Goal: Task Accomplishment & Management: Manage account settings

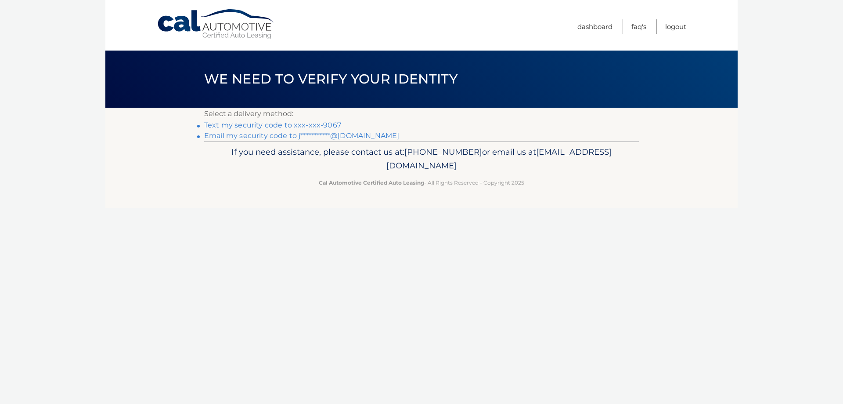
click at [321, 124] on link "Text my security code to xxx-xxx-9067" at bounding box center [272, 125] width 137 height 8
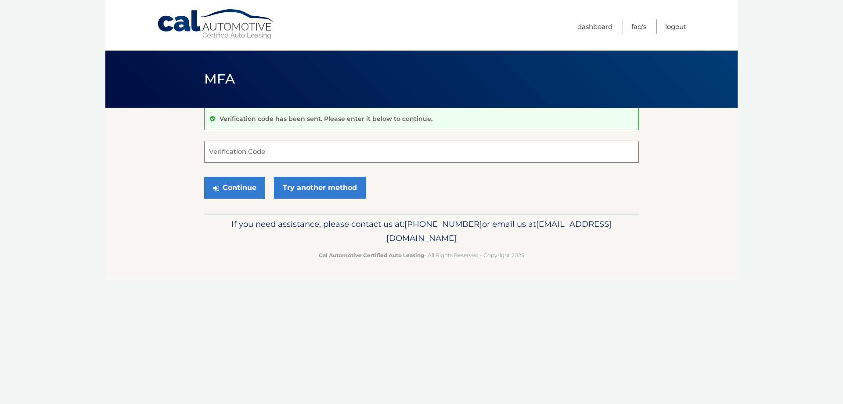
click at [349, 157] on input "Verification Code" at bounding box center [421, 152] width 435 height 22
type input "660522"
click at [204, 177] on button "Continue" at bounding box center [234, 188] width 61 height 22
click at [244, 194] on button "Continue" at bounding box center [234, 188] width 61 height 22
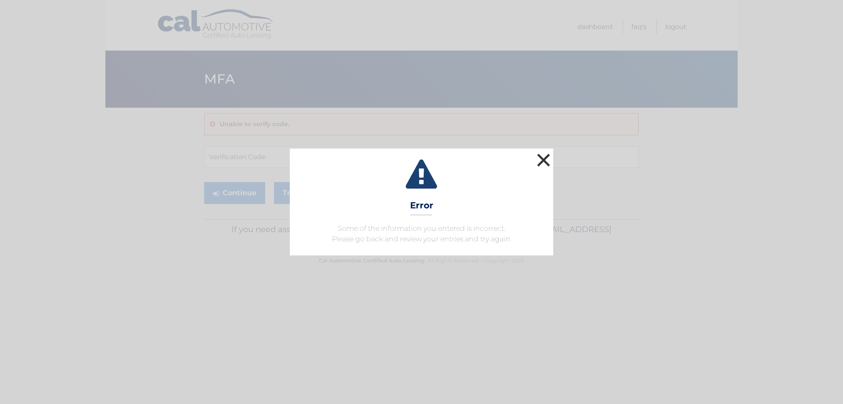
click at [542, 159] on button "×" at bounding box center [544, 160] width 18 height 18
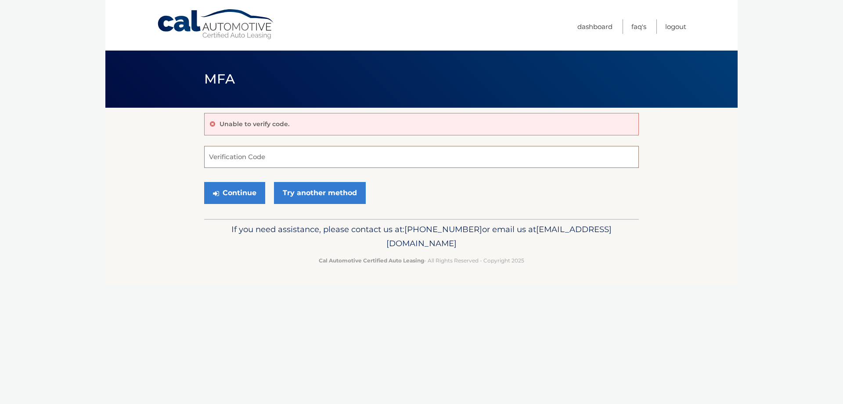
click at [309, 157] on input "Verification Code" at bounding box center [421, 157] width 435 height 22
type input "660522"
click at [243, 193] on button "Continue" at bounding box center [234, 193] width 61 height 22
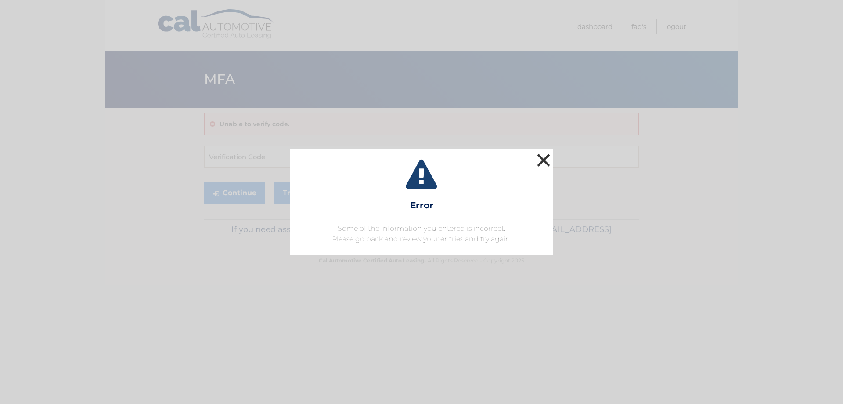
click at [543, 163] on button "×" at bounding box center [544, 160] width 18 height 18
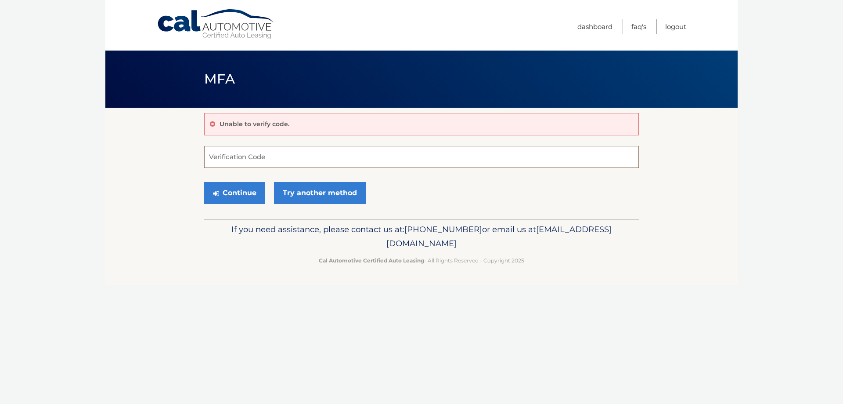
click at [239, 155] on input "Verification Code" at bounding box center [421, 157] width 435 height 22
click at [267, 158] on input "Verification Code" at bounding box center [421, 157] width 435 height 22
click at [322, 189] on link "Try another method" at bounding box center [320, 193] width 92 height 22
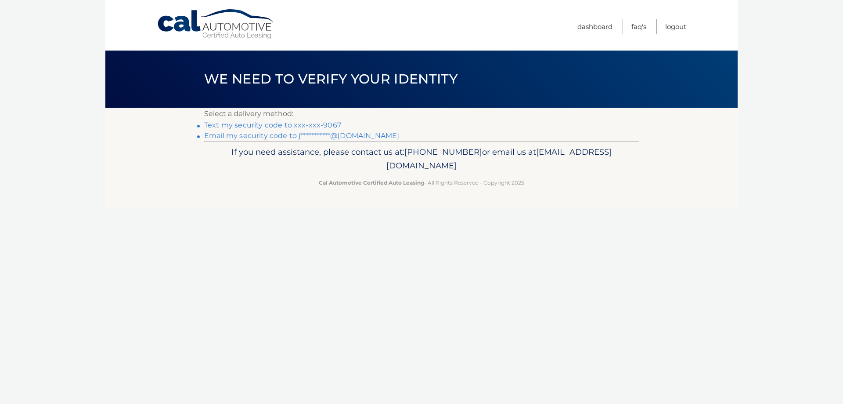
click at [294, 126] on link "Text my security code to xxx-xxx-9067" at bounding box center [272, 125] width 137 height 8
click at [168, 26] on link "Cal Automotive" at bounding box center [216, 24] width 119 height 31
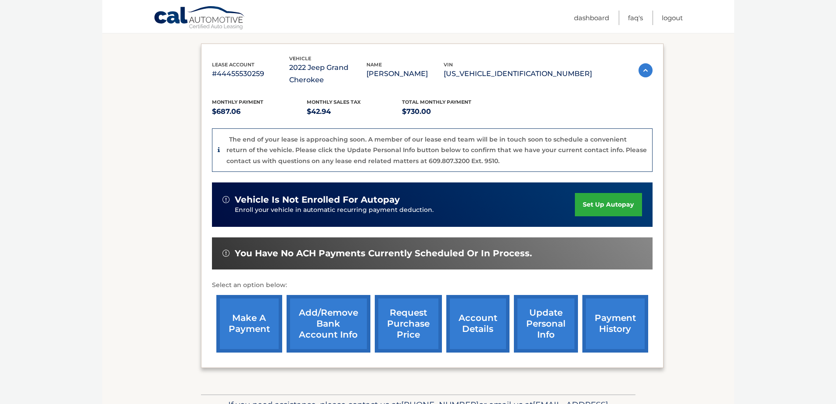
scroll to position [176, 0]
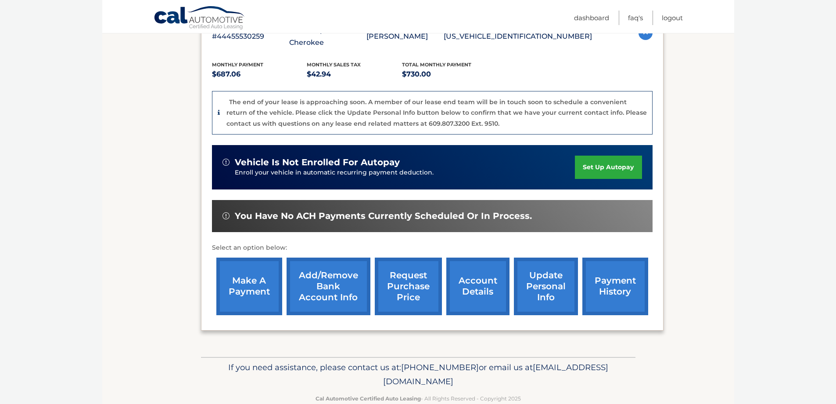
click at [467, 283] on link "account details" at bounding box center [478, 286] width 63 height 58
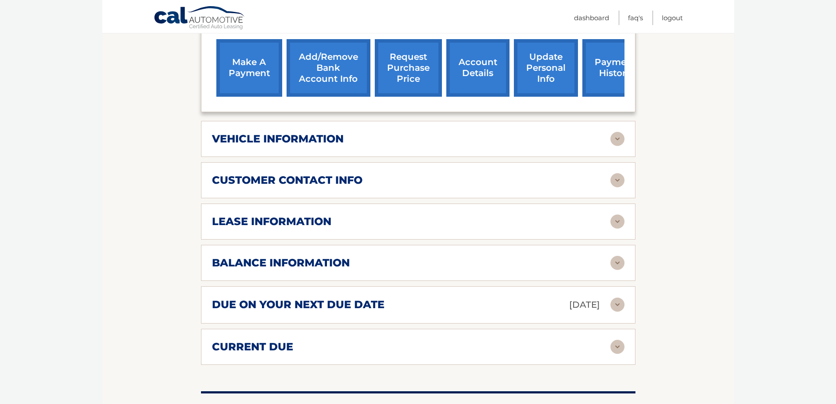
scroll to position [395, 0]
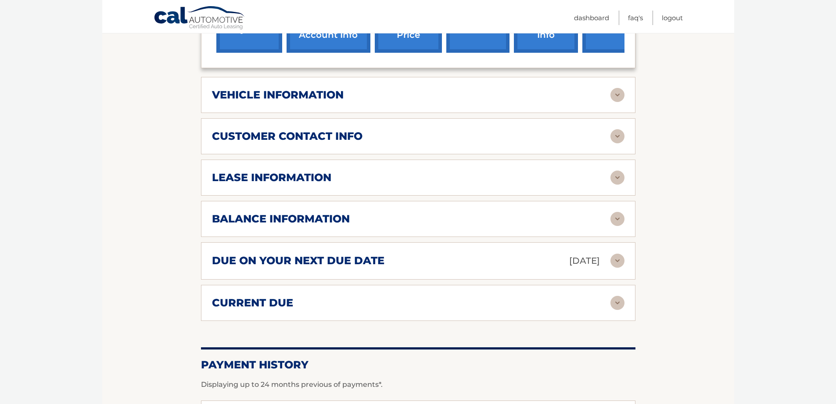
click at [359, 91] on div "vehicle information" at bounding box center [411, 94] width 399 height 13
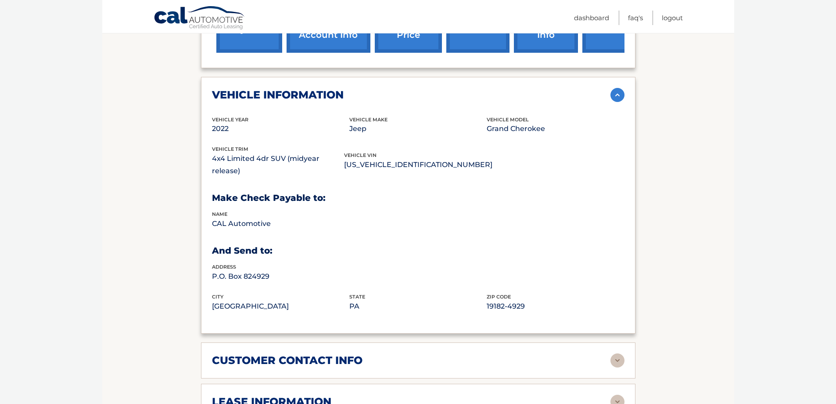
click at [358, 91] on div "vehicle information" at bounding box center [411, 94] width 399 height 13
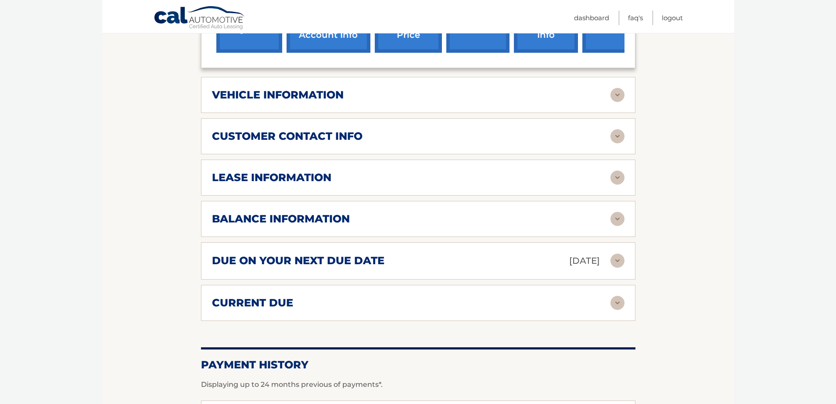
click at [354, 133] on h2 "customer contact info" at bounding box center [287, 136] width 151 height 13
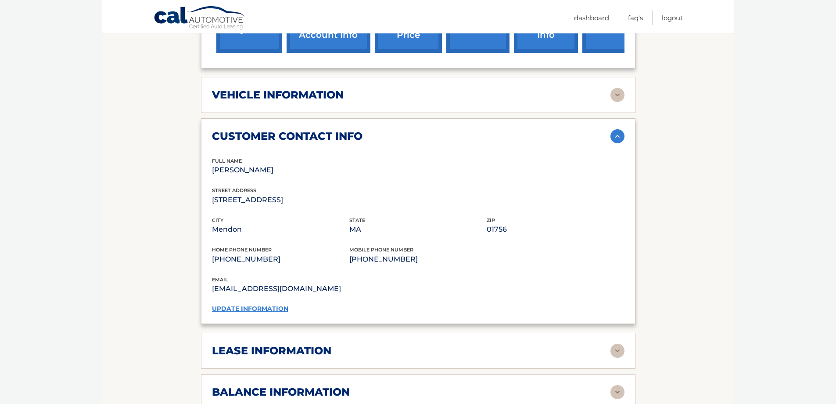
click at [354, 133] on h2 "customer contact info" at bounding box center [287, 136] width 151 height 13
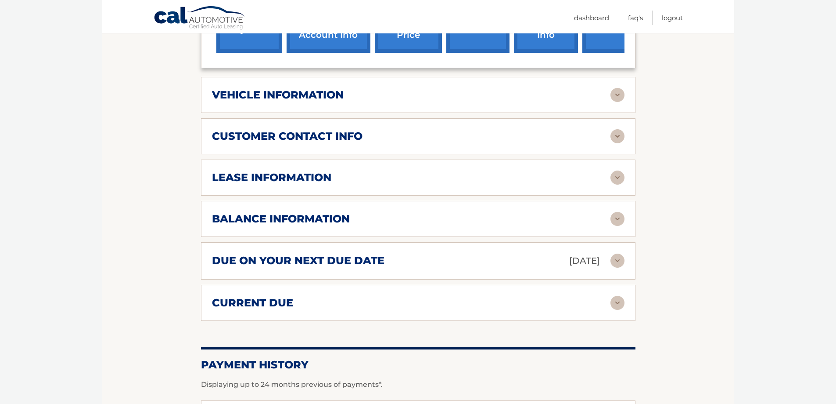
click at [353, 175] on div "lease information" at bounding box center [411, 177] width 399 height 13
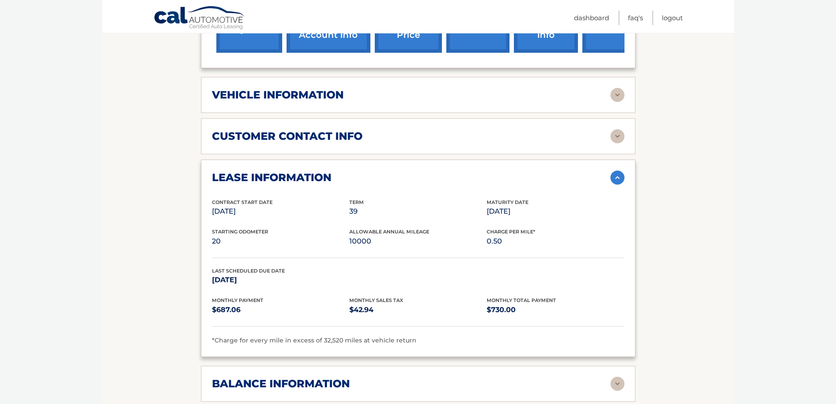
click at [321, 173] on h2 "lease information" at bounding box center [271, 177] width 119 height 13
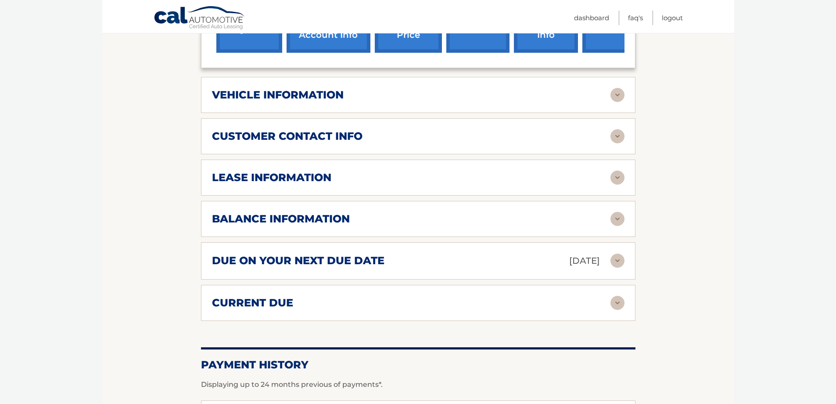
click at [337, 217] on h2 "balance information" at bounding box center [281, 218] width 138 height 13
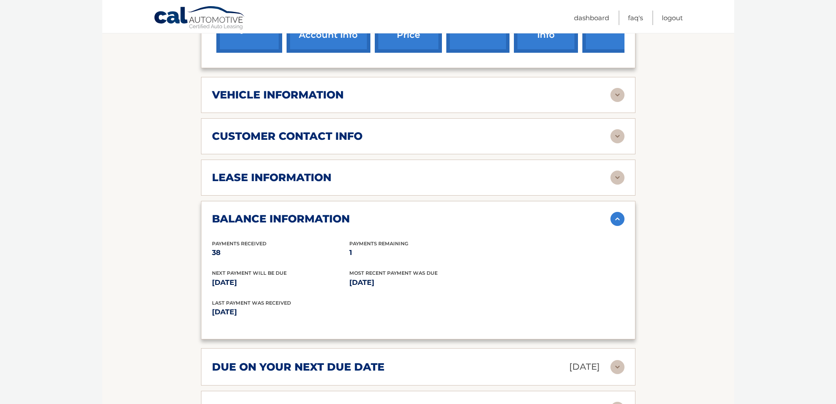
click at [337, 217] on h2 "balance information" at bounding box center [281, 218] width 138 height 13
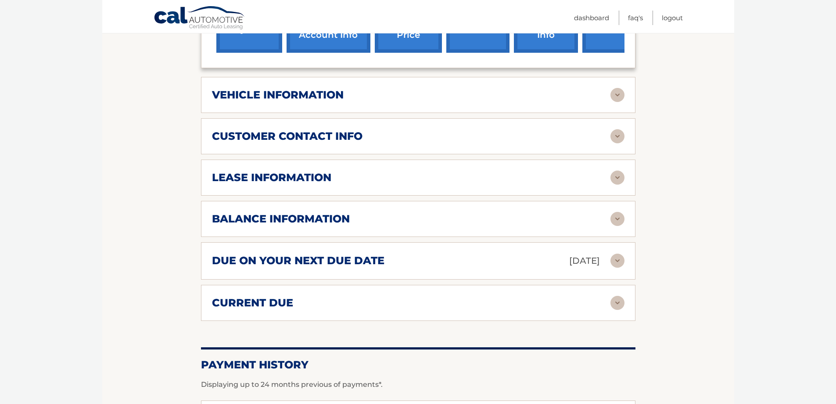
click at [371, 273] on div "due on your next due date Aug 27, 2025 Late Charges $0.00 Miscellaneous Charges…" at bounding box center [418, 260] width 435 height 37
click at [369, 266] on h2 "due on your next due date" at bounding box center [298, 260] width 173 height 13
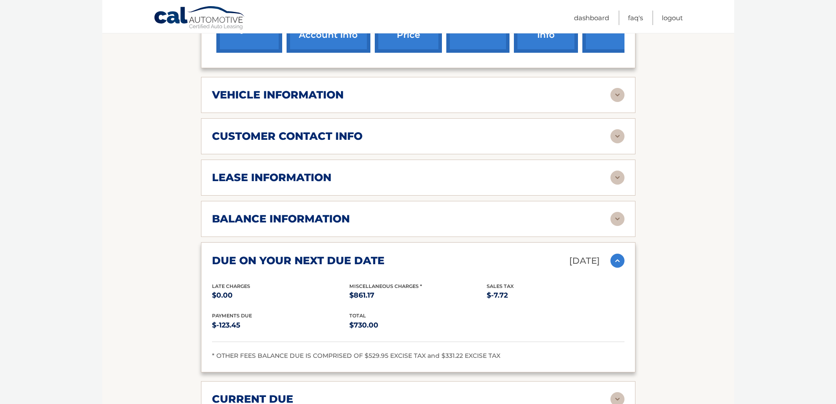
click at [367, 261] on h2 "due on your next due date" at bounding box center [298, 260] width 173 height 13
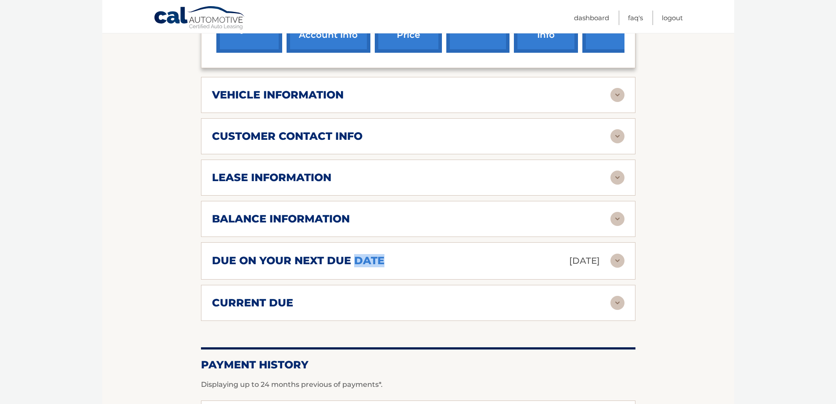
click at [367, 261] on h2 "due on your next due date" at bounding box center [298, 260] width 173 height 13
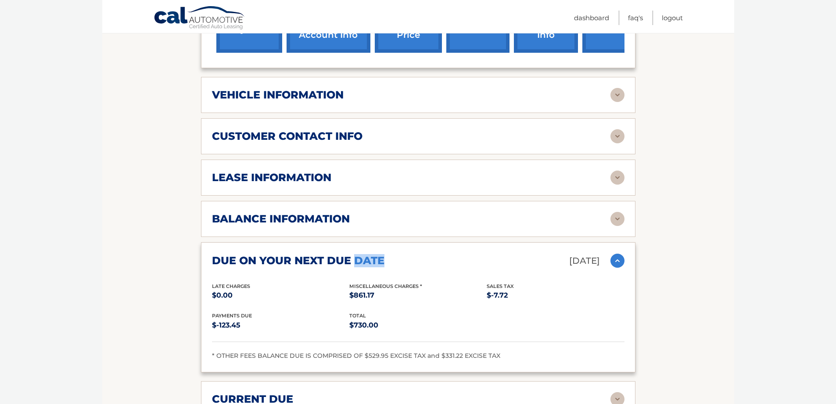
click at [367, 261] on h2 "due on your next due date" at bounding box center [298, 260] width 173 height 13
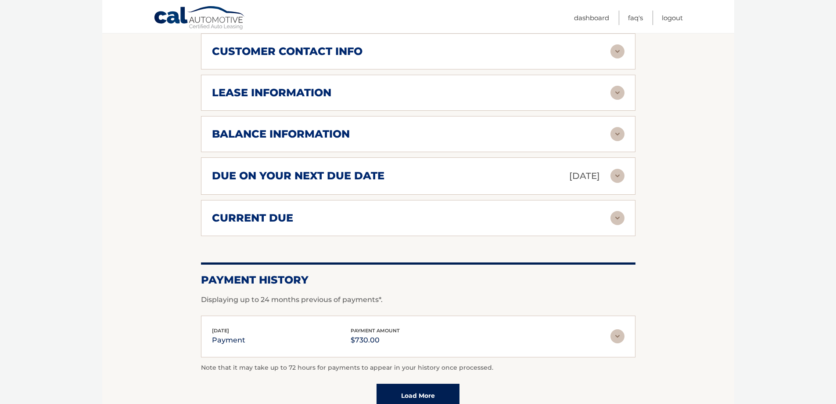
scroll to position [483, 0]
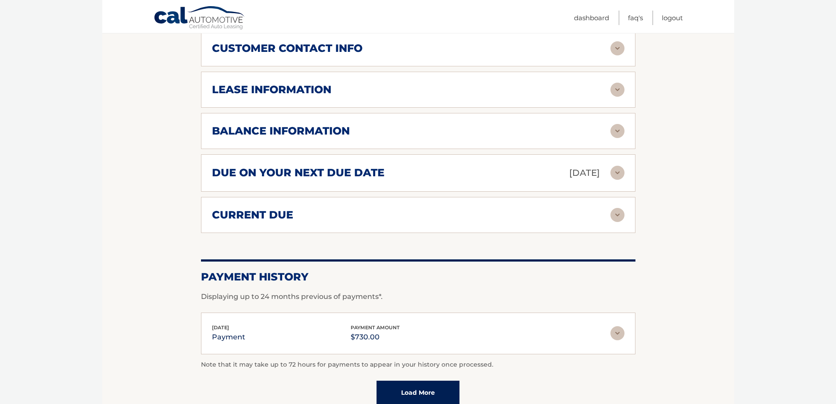
click at [343, 224] on div "current due Late Charges $0.00 Miscelleneous Charges* $861.17 Sales Tax $-50.66…" at bounding box center [418, 215] width 435 height 36
click at [611, 216] on img at bounding box center [618, 215] width 14 height 14
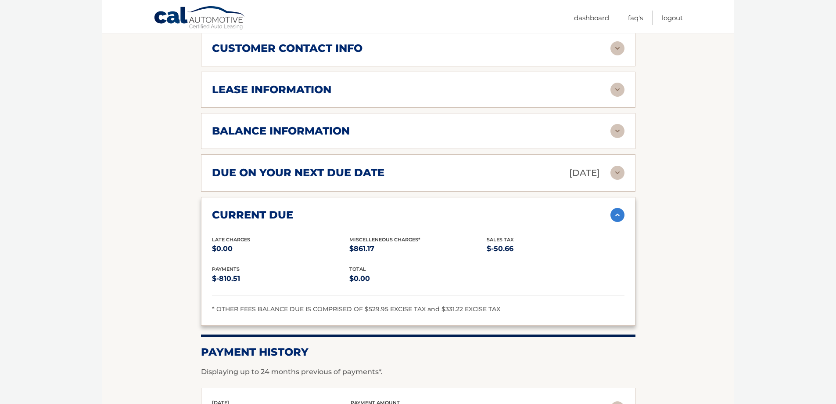
click at [613, 215] on img at bounding box center [618, 215] width 14 height 14
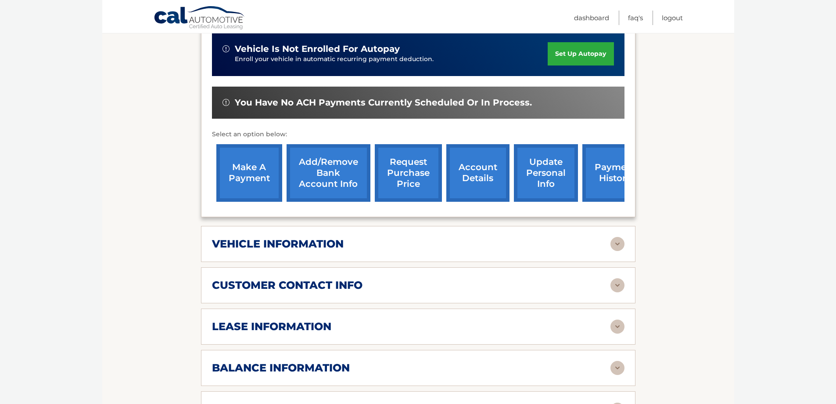
scroll to position [84, 0]
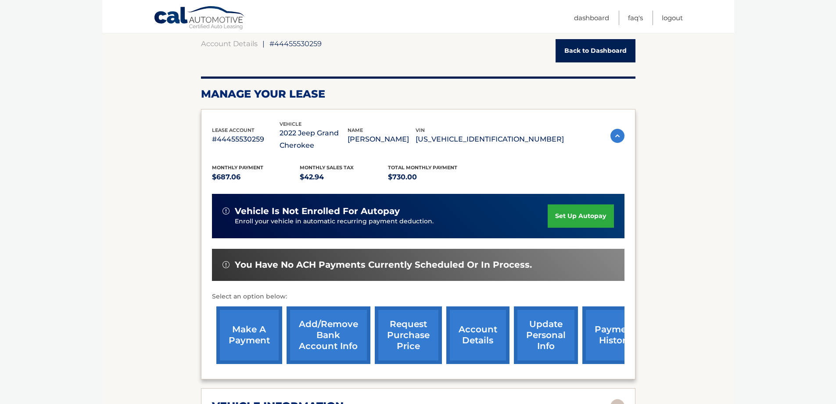
click at [263, 338] on link "make a payment" at bounding box center [249, 335] width 66 height 58
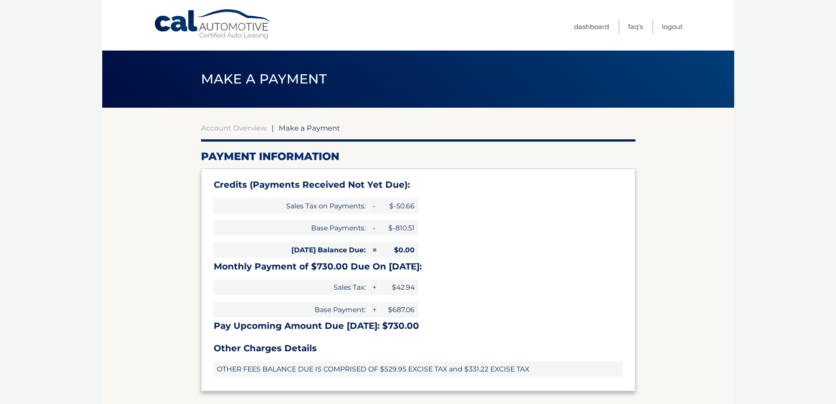
select select "ODNkZGUzNTMtNzM0Zi00YTU1LWJlNTQtY2JiZDQ4OTYzOGZm"
click at [672, 26] on link "Logout" at bounding box center [672, 26] width 21 height 14
